Goal: Information Seeking & Learning: Learn about a topic

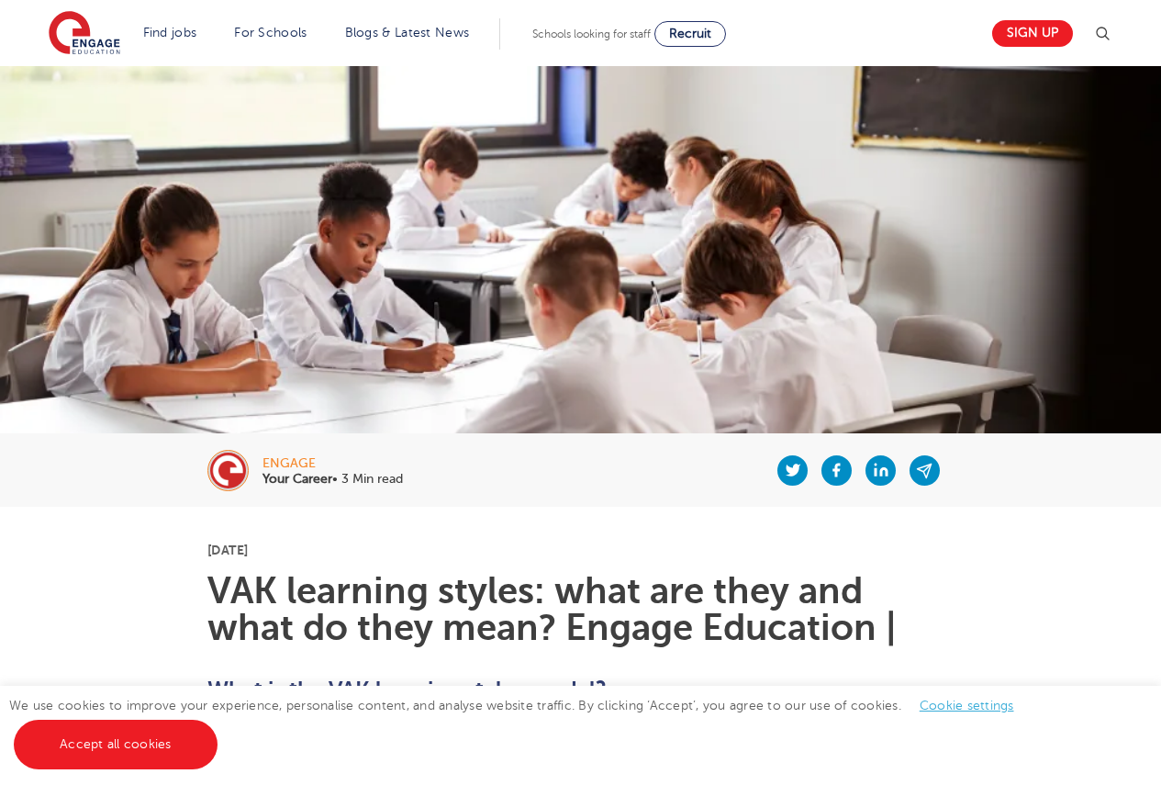
scroll to position [551, 0]
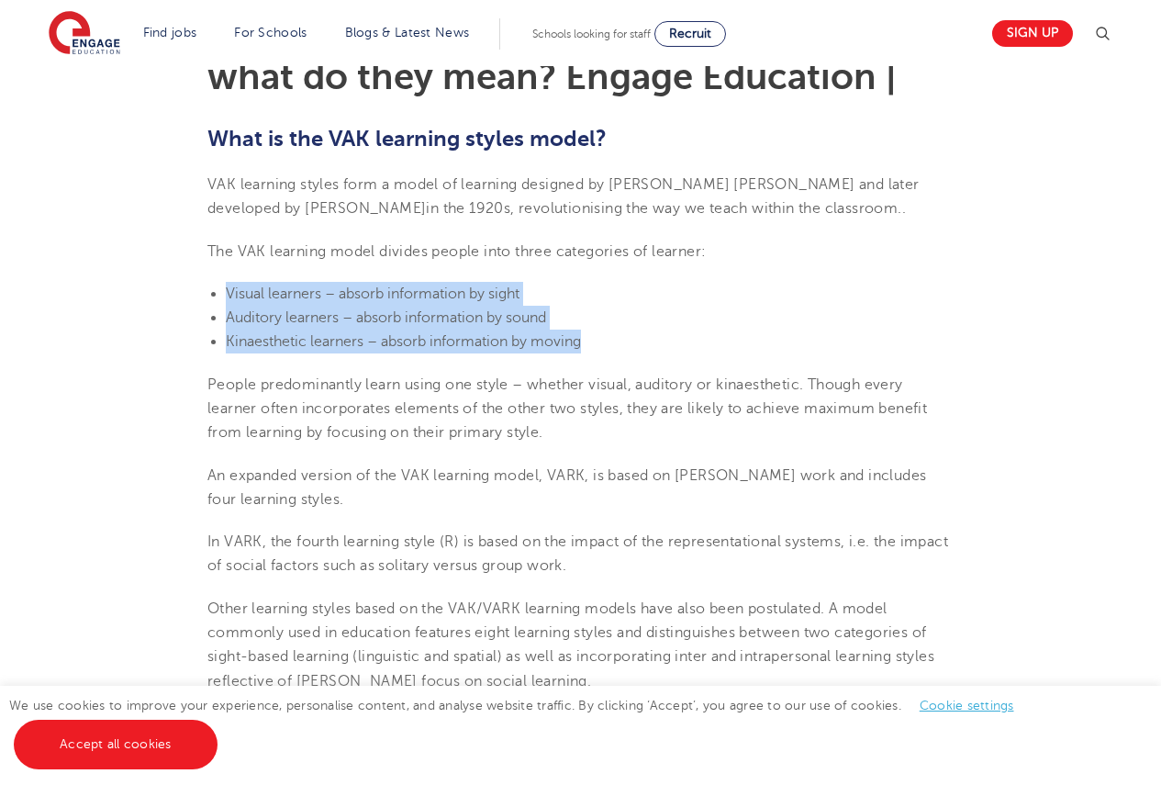
drag, startPoint x: 225, startPoint y: 289, endPoint x: 620, endPoint y: 343, distance: 398.5
click at [620, 343] on ul "Visual learners – absorb information by sight Auditory learners – absorb inform…" at bounding box center [580, 318] width 746 height 73
copy ul "Visual learners – absorb information by sight Auditory learners – absorb inform…"
click at [239, 299] on span "Visual learners – absorb information by sight" at bounding box center [373, 294] width 294 height 17
drag, startPoint x: 230, startPoint y: 293, endPoint x: 620, endPoint y: 331, distance: 391.1
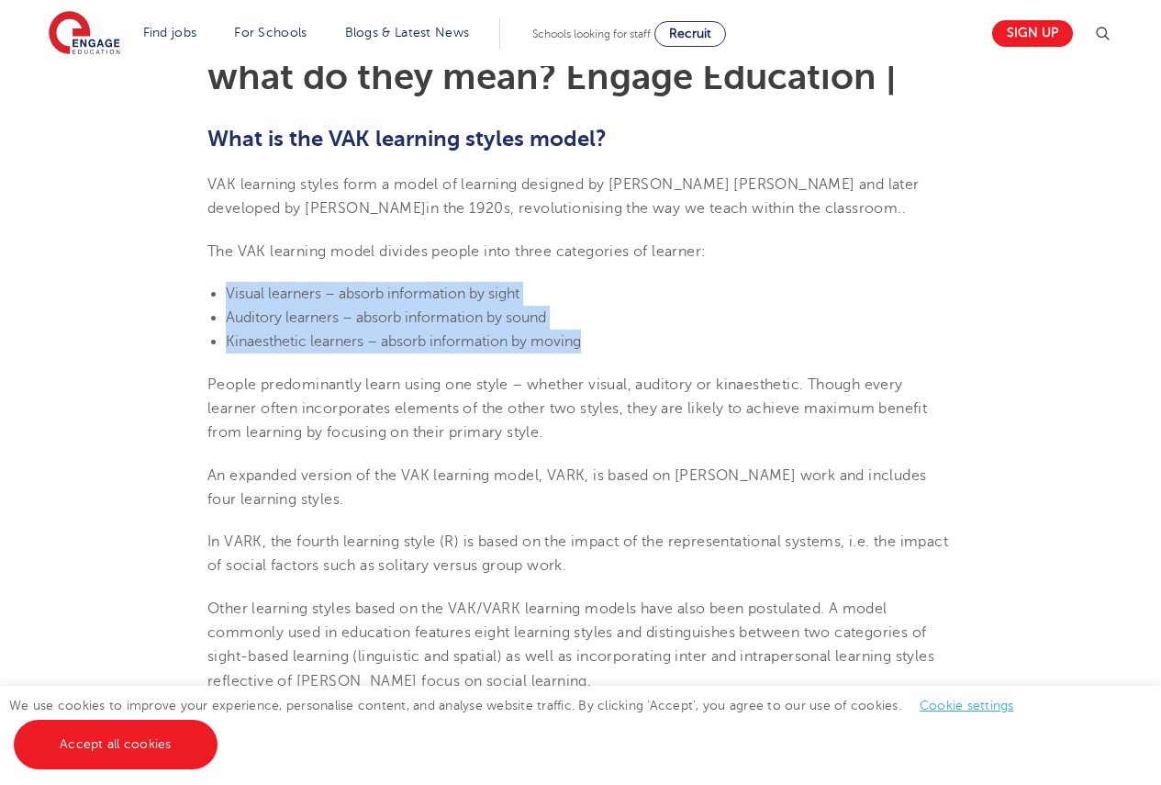
click at [620, 331] on ul "Visual learners – absorb information by sight Auditory learners – absorb inform…" at bounding box center [580, 318] width 746 height 73
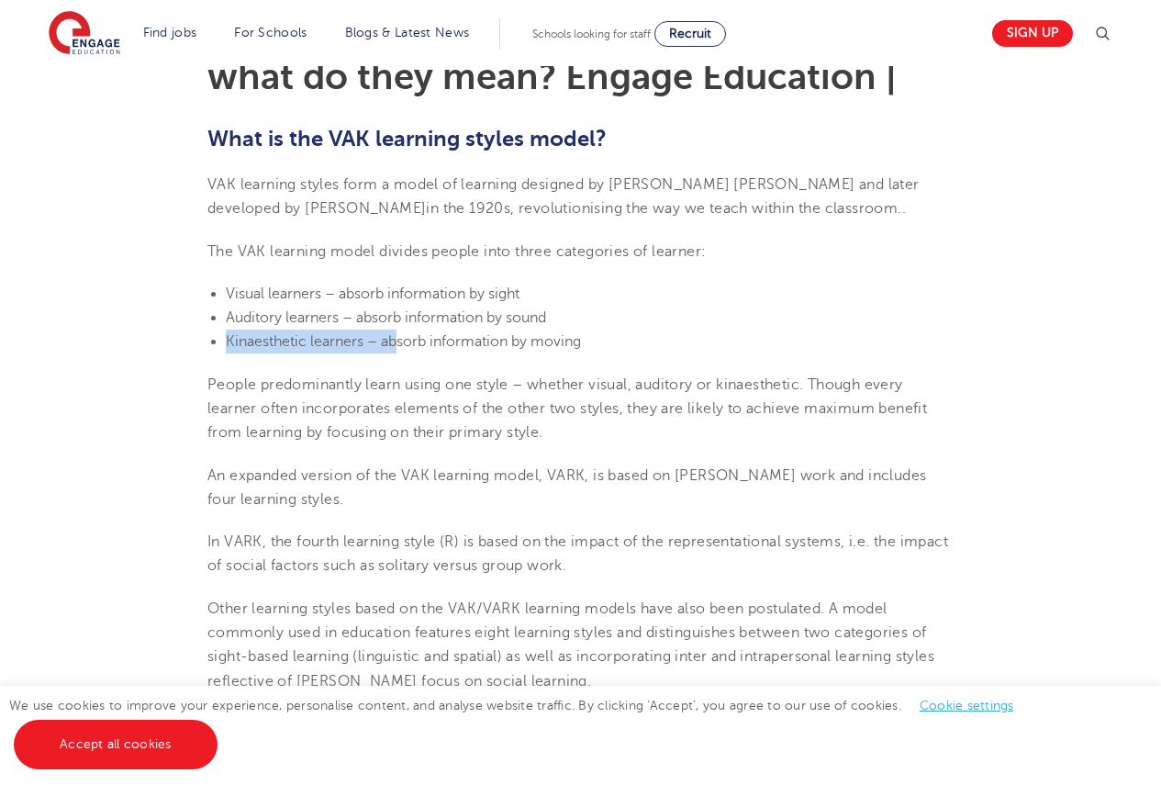
drag, startPoint x: 228, startPoint y: 337, endPoint x: 389, endPoint y: 347, distance: 161.9
click at [391, 349] on span "Kinaesthetic learners – absorb information by moving" at bounding box center [403, 341] width 355 height 17
click at [382, 345] on span "Kinaesthetic learners – absorb information by moving" at bounding box center [403, 341] width 355 height 17
